Goal: Transaction & Acquisition: Purchase product/service

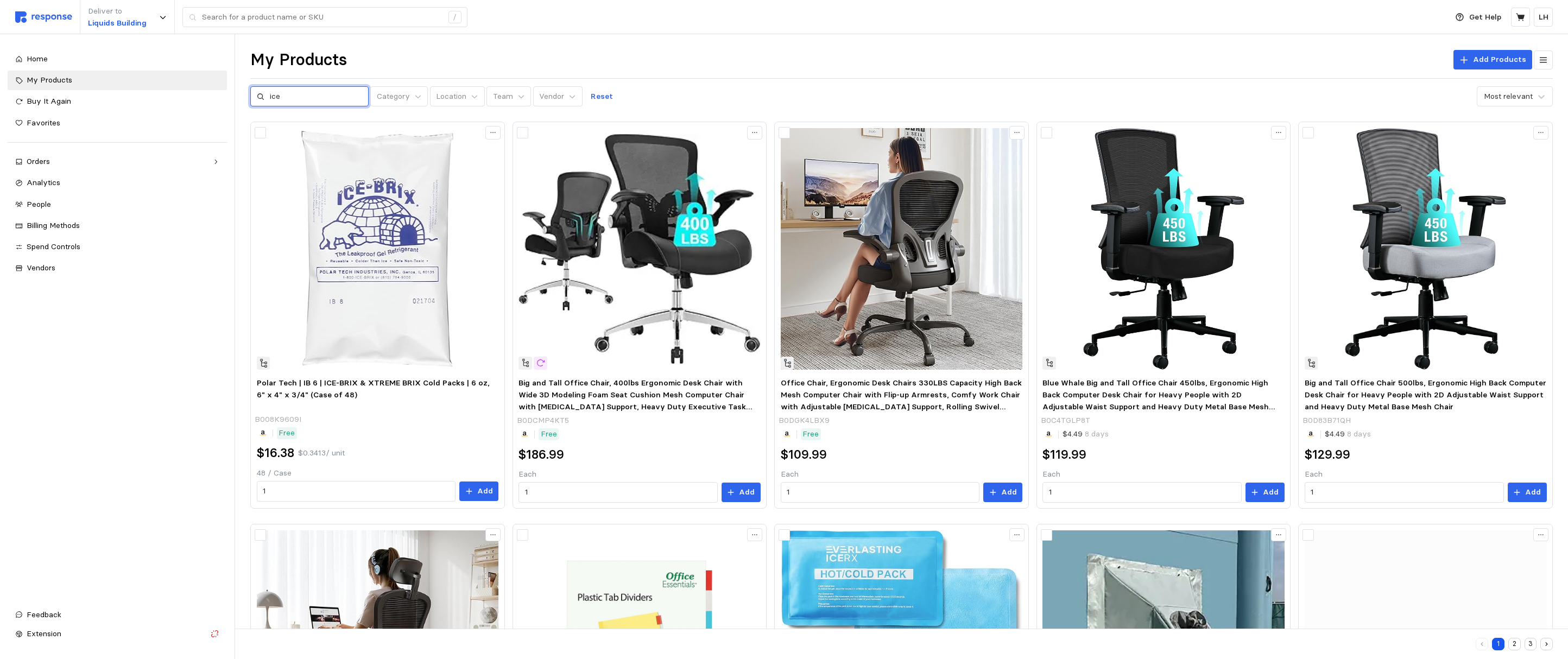
click at [293, 91] on input "ice" at bounding box center [315, 96] width 92 height 19
drag, startPoint x: 306, startPoint y: 96, endPoint x: 220, endPoint y: 88, distance: 86.4
type input "sign"
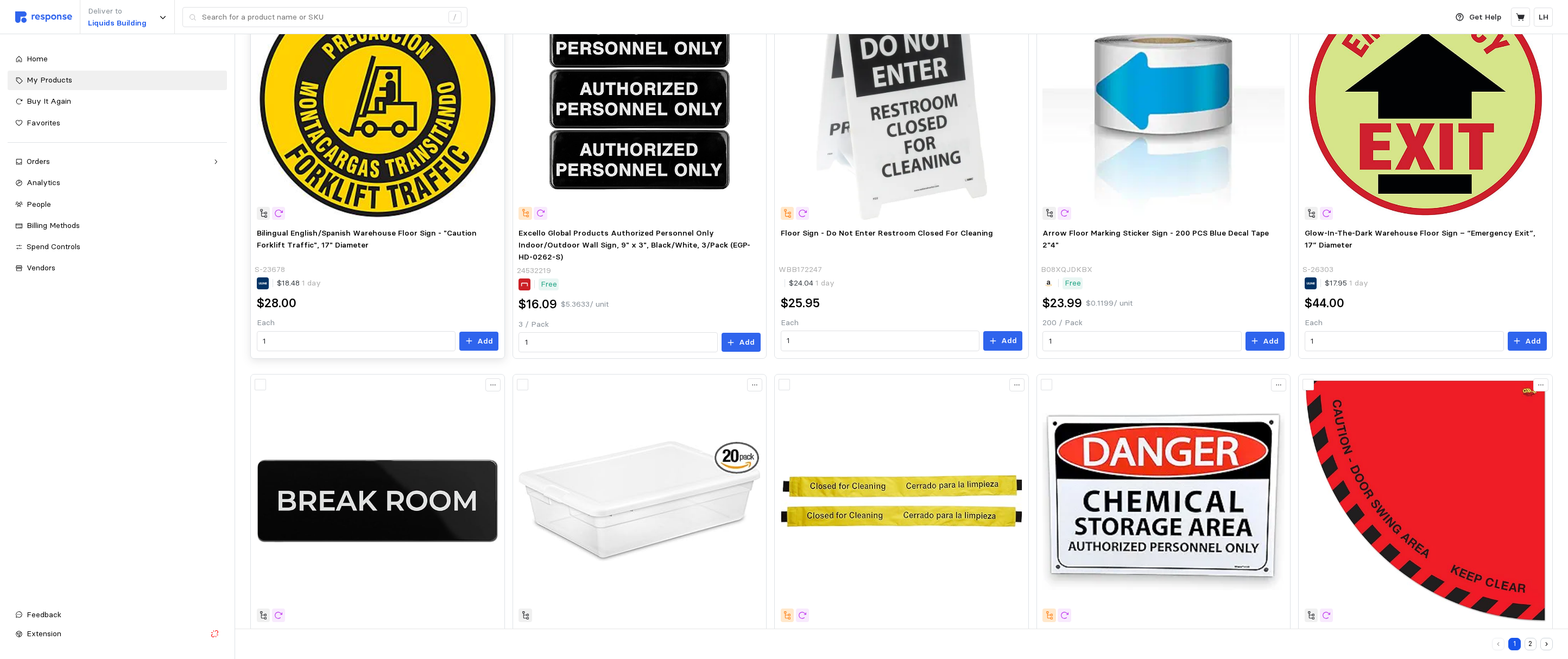
scroll to position [700, 0]
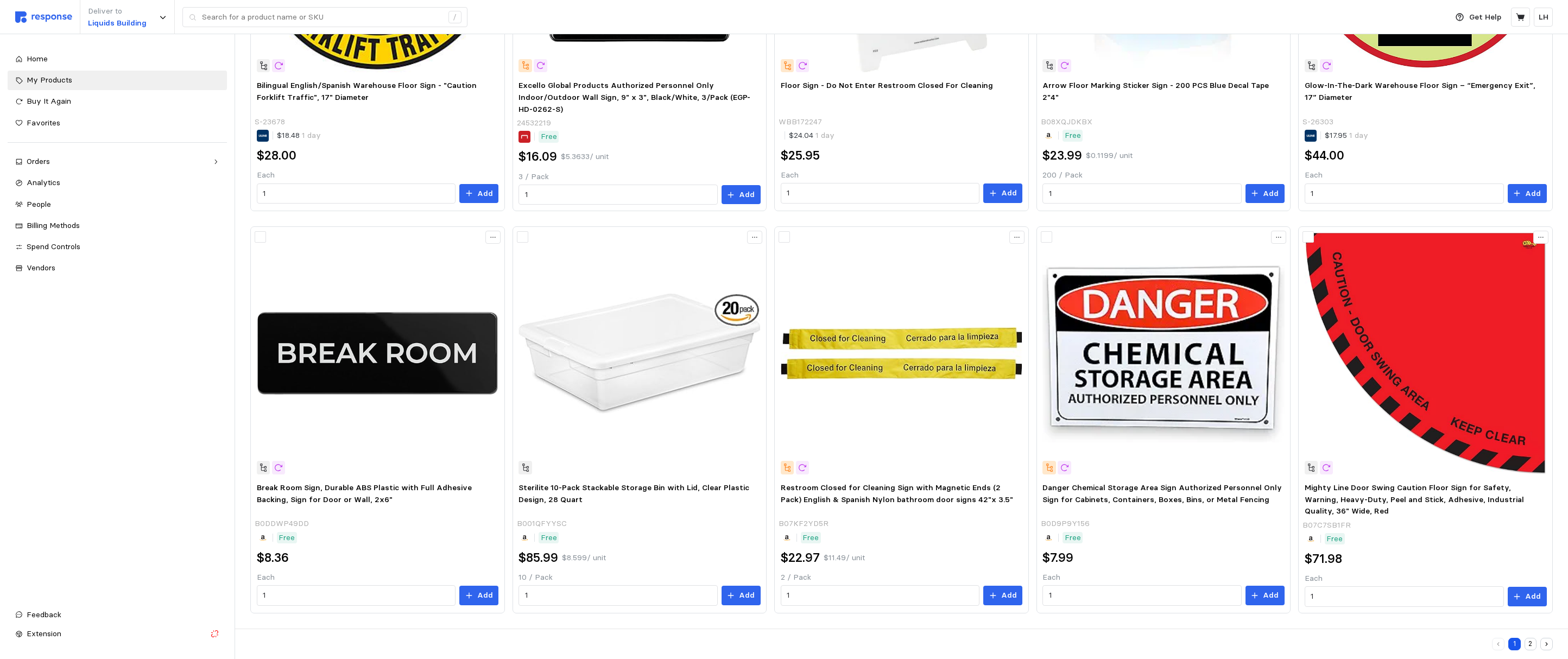
click at [1532, 643] on button "2" at bounding box center [1530, 643] width 12 height 12
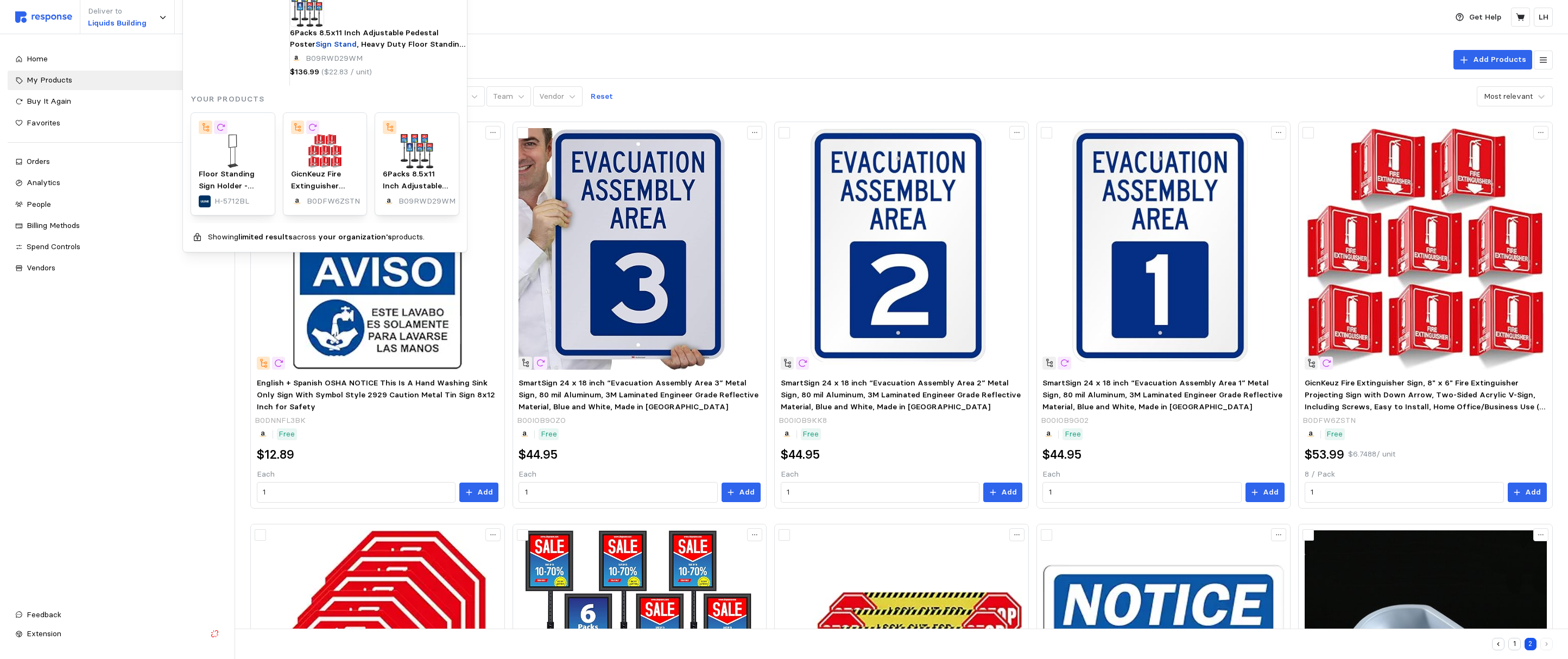
type input "sign stand"
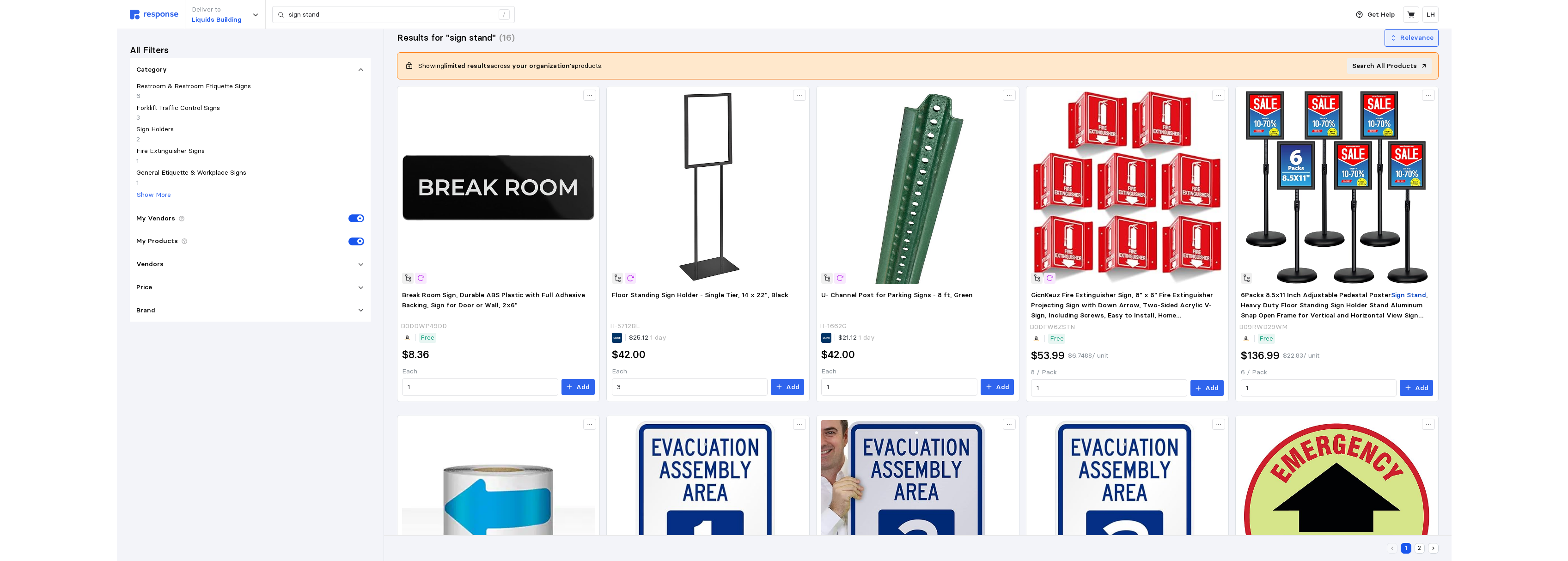
scroll to position [137, 0]
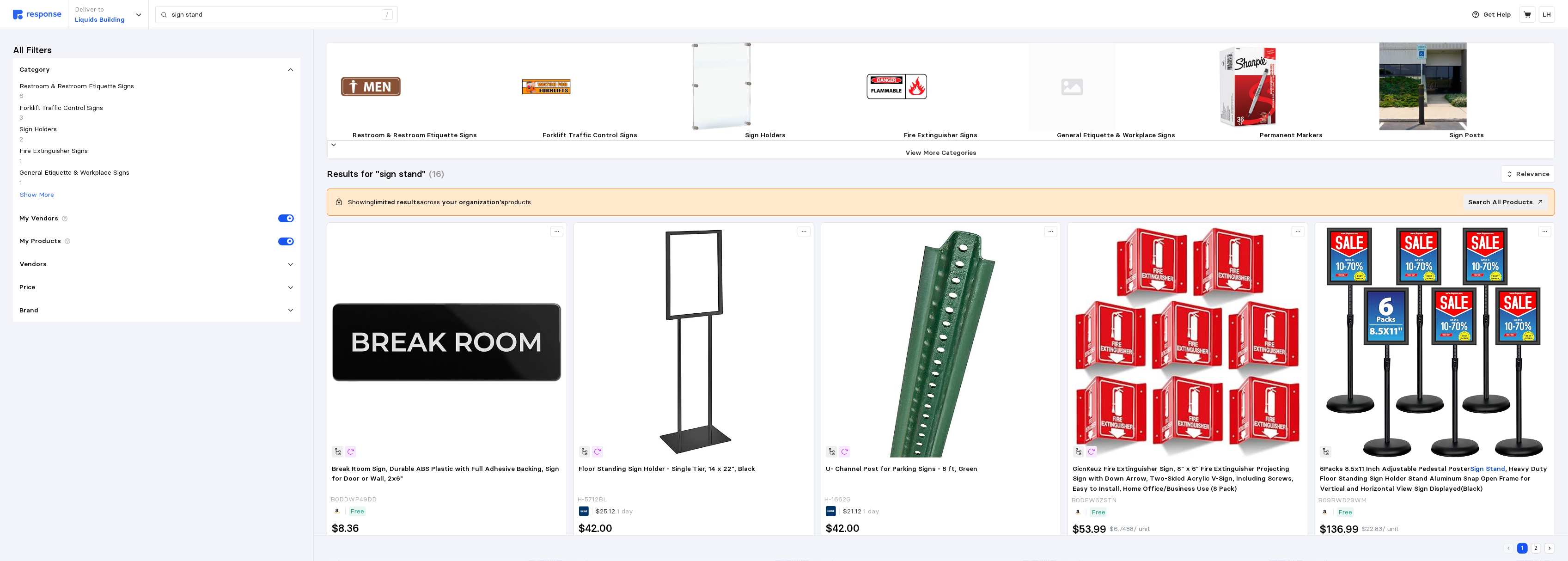
click at [37, 14] on img at bounding box center [37, 15] width 49 height 10
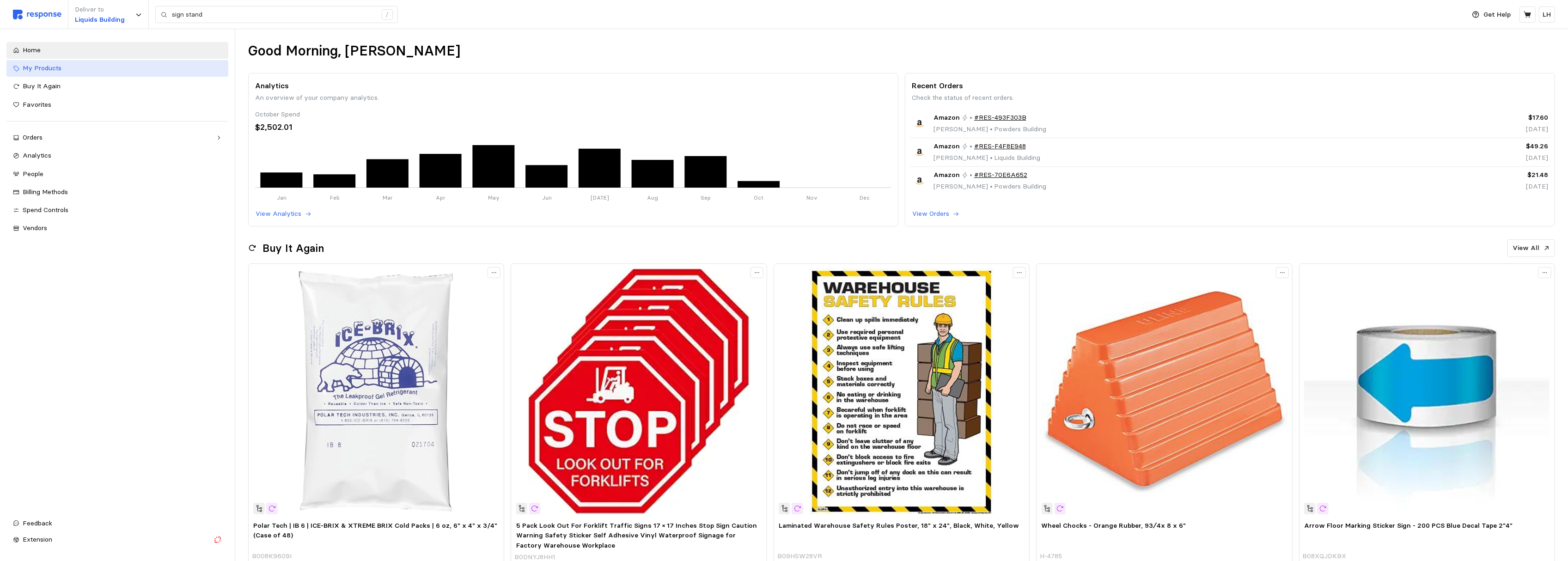
click at [56, 63] on div "My Products" at bounding box center [122, 68] width 199 height 10
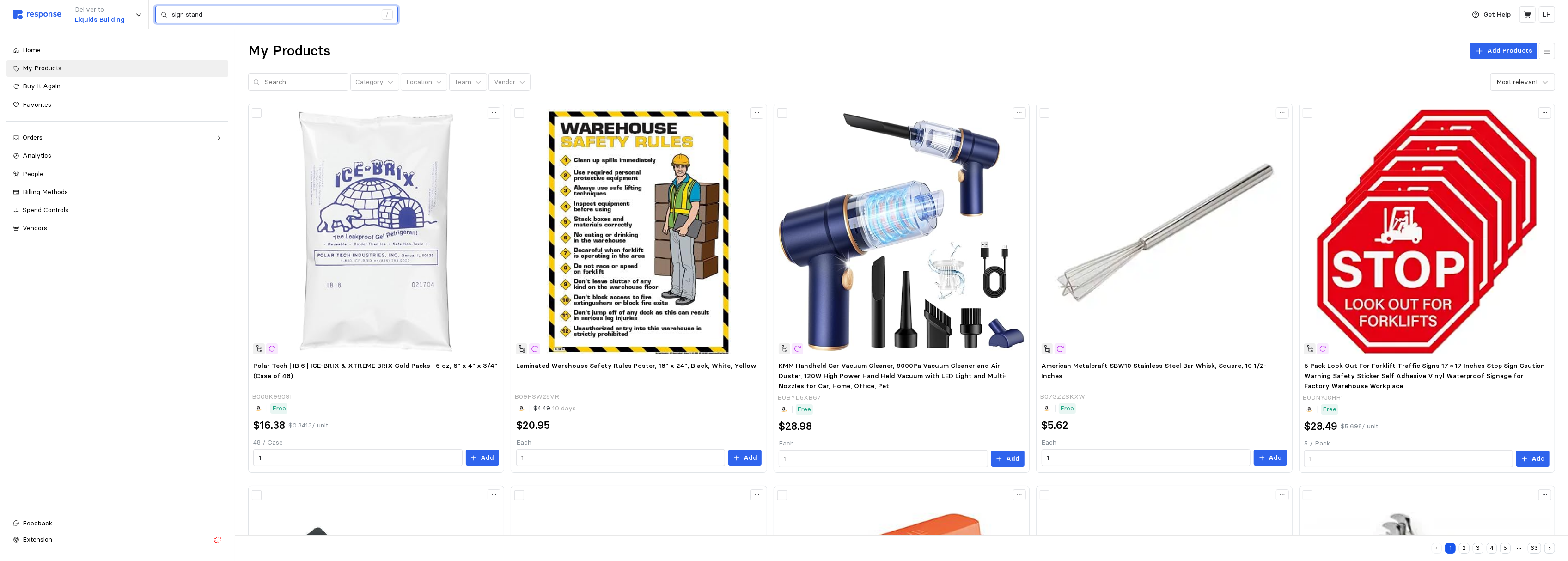
click at [209, 15] on input "sign stand" at bounding box center [274, 15] width 205 height 16
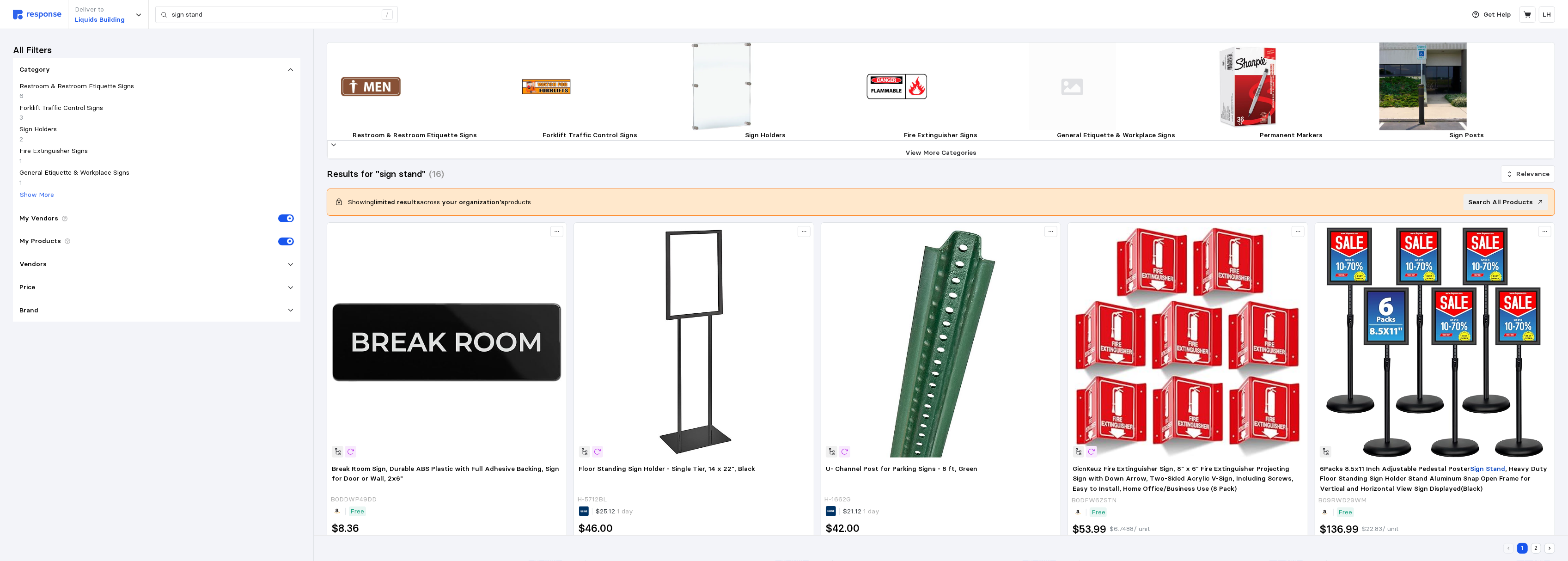
click at [32, 19] on div "Deliver to Liquids Building sign stand /" at bounding box center [737, 15] width 1447 height 29
click at [41, 10] on img at bounding box center [37, 15] width 49 height 10
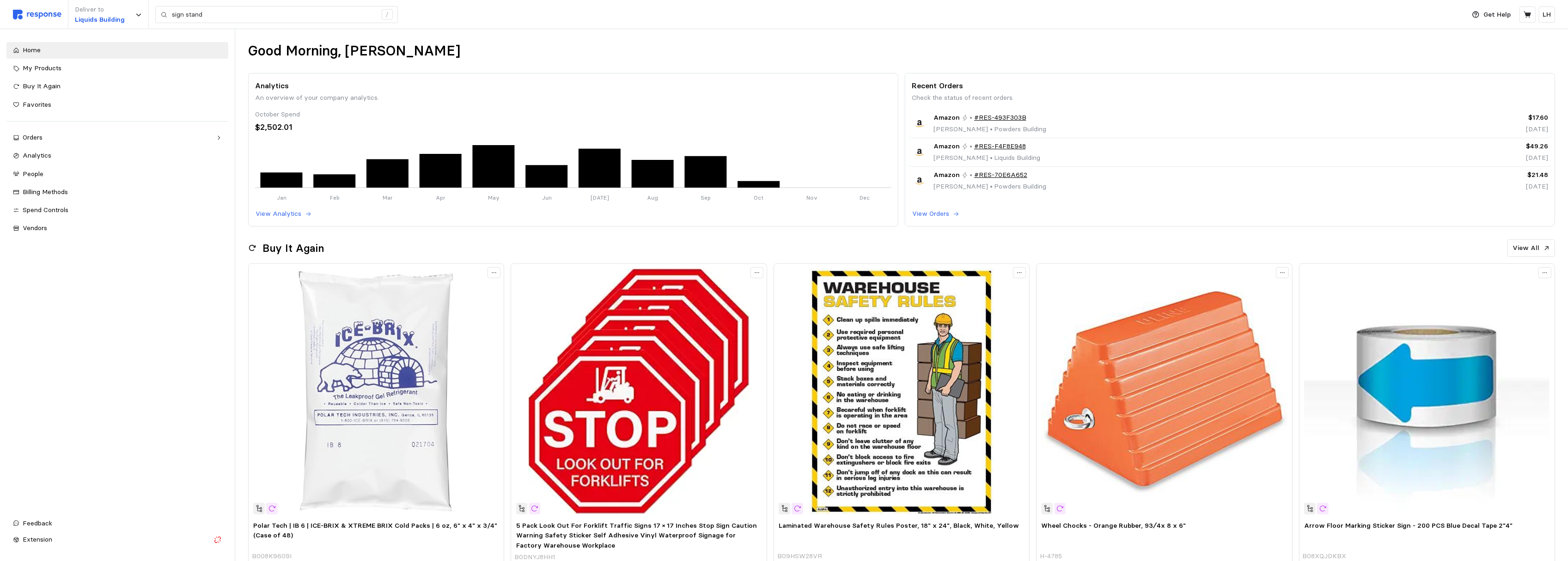
click at [1334, 37] on div "Good Morning, [PERSON_NAME] Analytics An overview of your company analytics. Oc…" at bounding box center [901, 556] width 1333 height 1054
click at [29, 68] on span "My Products" at bounding box center [42, 68] width 39 height 9
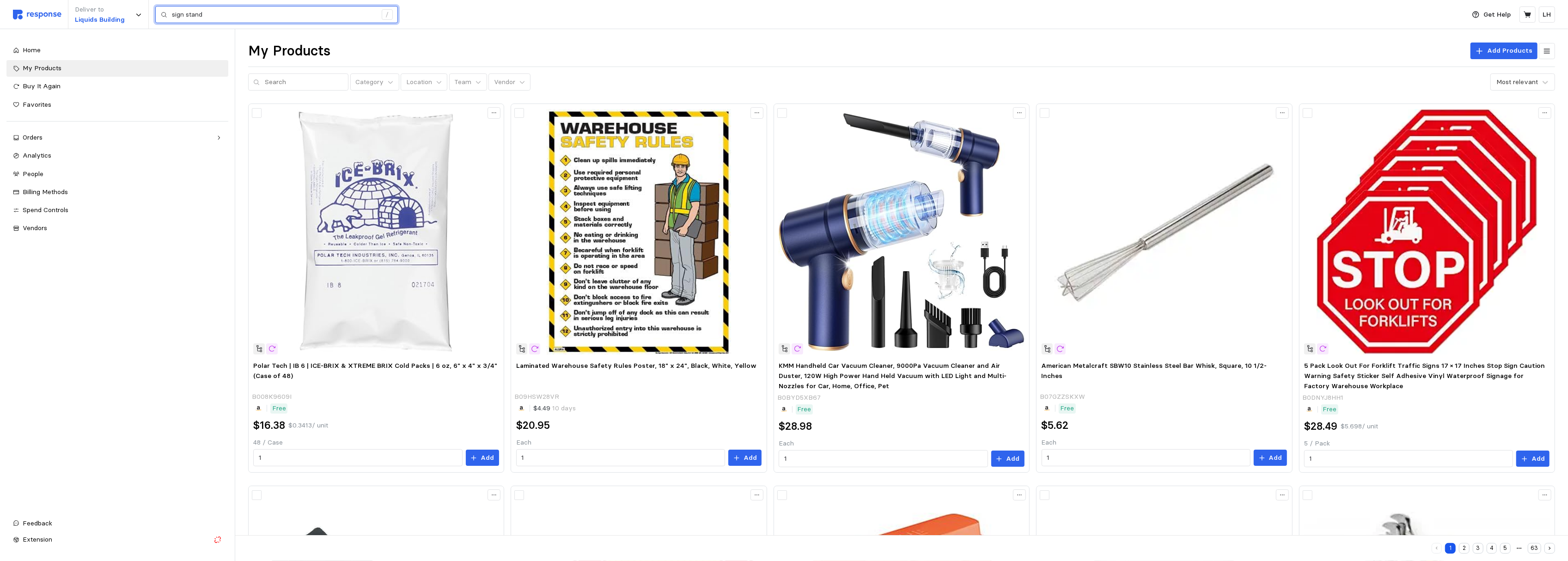
click at [205, 10] on input "sign stand" at bounding box center [274, 15] width 205 height 16
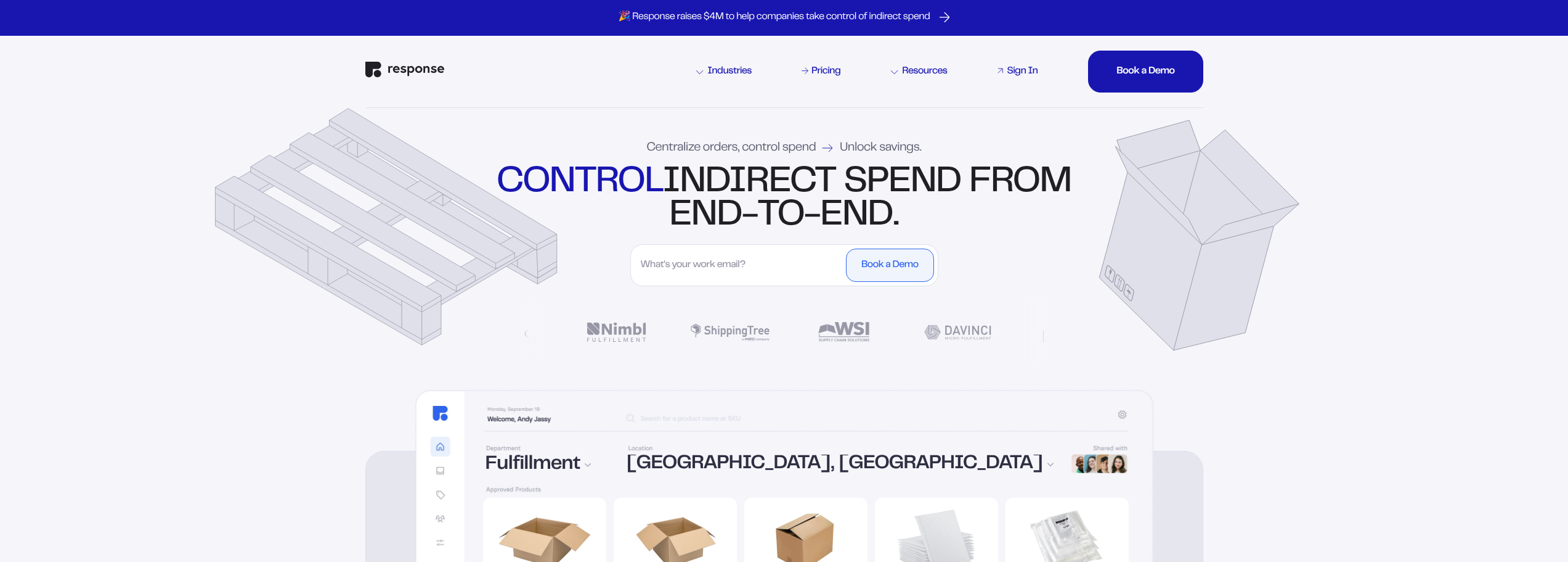
click at [1017, 68] on div "Sign In" at bounding box center [1023, 71] width 31 height 10
